Goal: Register for event/course

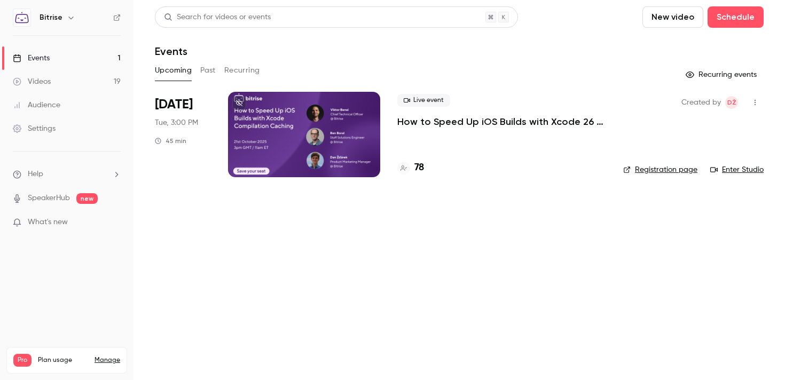
click at [426, 120] on p "How to Speed Up iOS Builds with Xcode 26 Compilation Caching" at bounding box center [501, 121] width 209 height 13
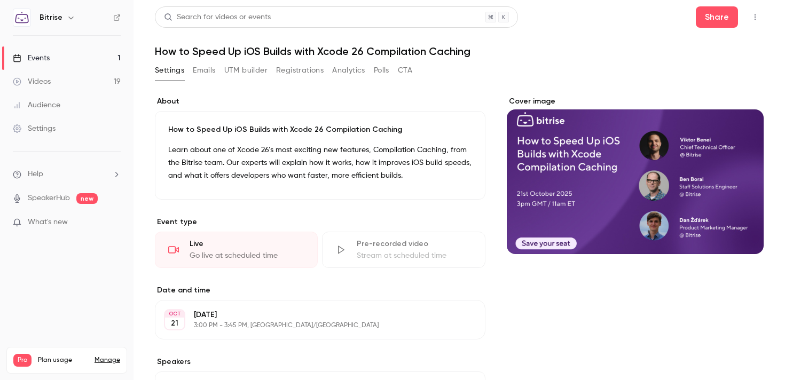
click at [316, 68] on button "Registrations" at bounding box center [300, 70] width 48 height 17
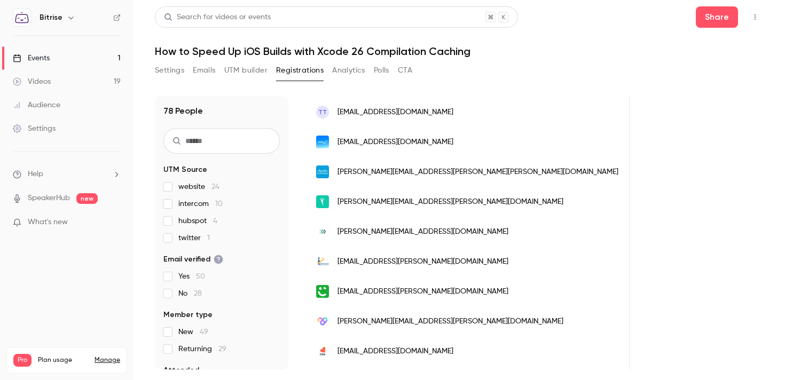
scroll to position [777, 0]
